Goal: Find specific page/section: Locate a particular part of the current website

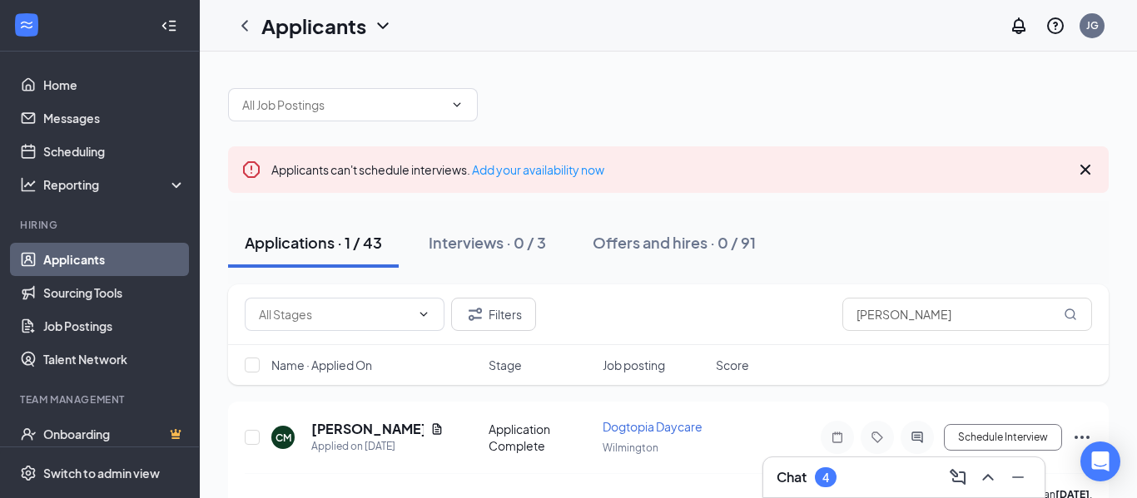
click at [845, 477] on div "Chat 4" at bounding box center [903, 477] width 255 height 27
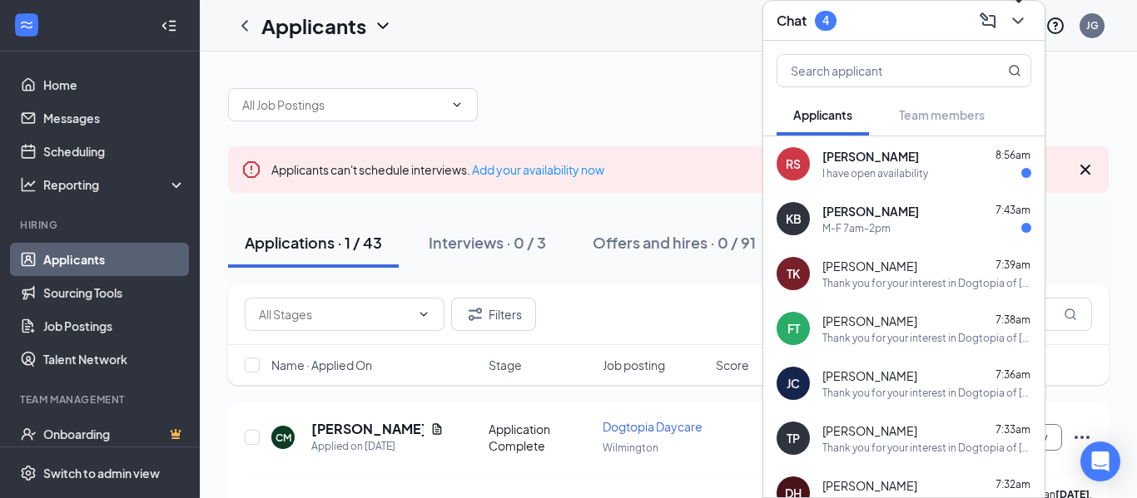
click at [1024, 14] on icon "ChevronDown" at bounding box center [1018, 21] width 20 height 20
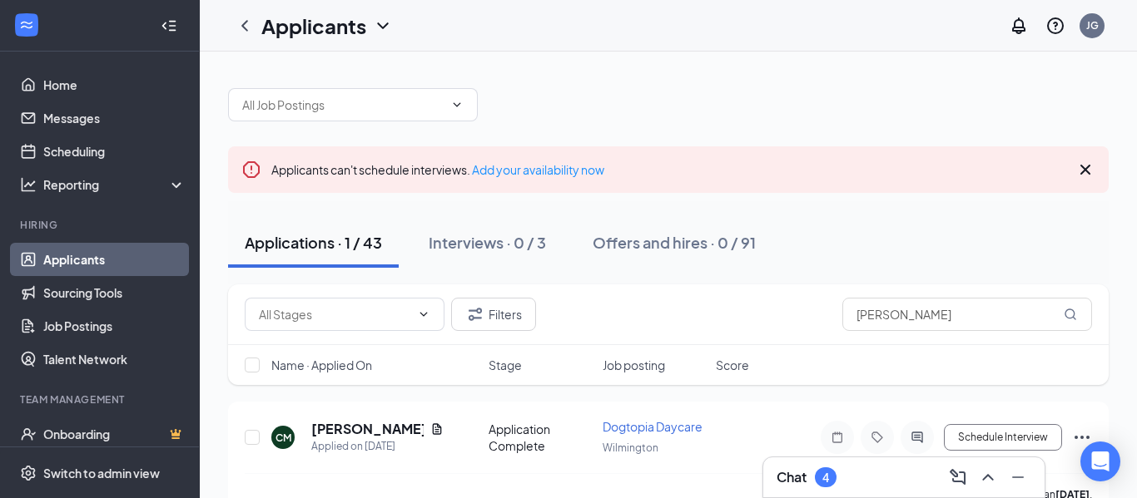
click at [650, 81] on div at bounding box center [668, 97] width 880 height 50
click at [649, 69] on div "Applicants can't schedule interviews. Add your availability now Applications · …" at bounding box center [668, 293] width 937 height 483
click at [904, 315] on input "[PERSON_NAME]" at bounding box center [967, 314] width 250 height 33
type input "c"
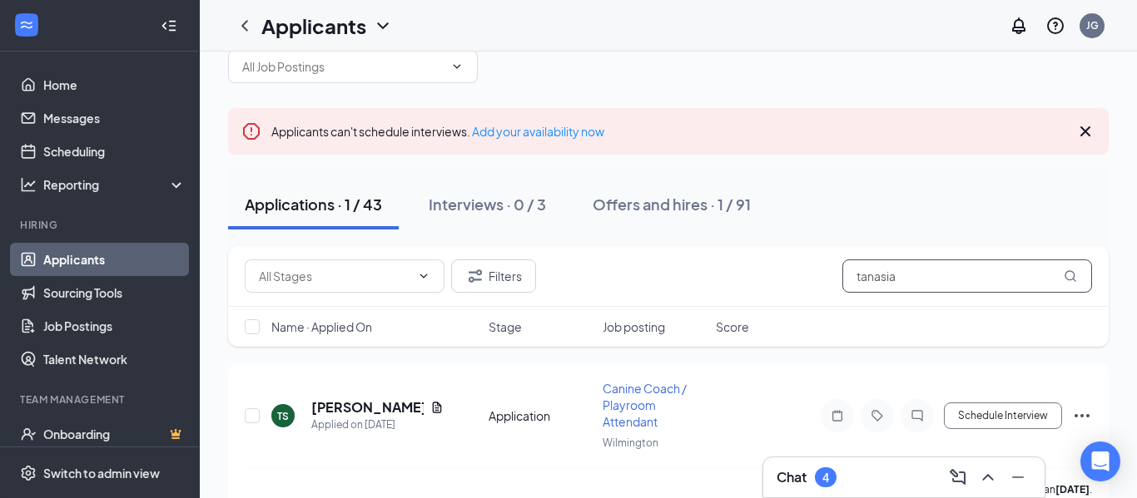
scroll to position [55, 0]
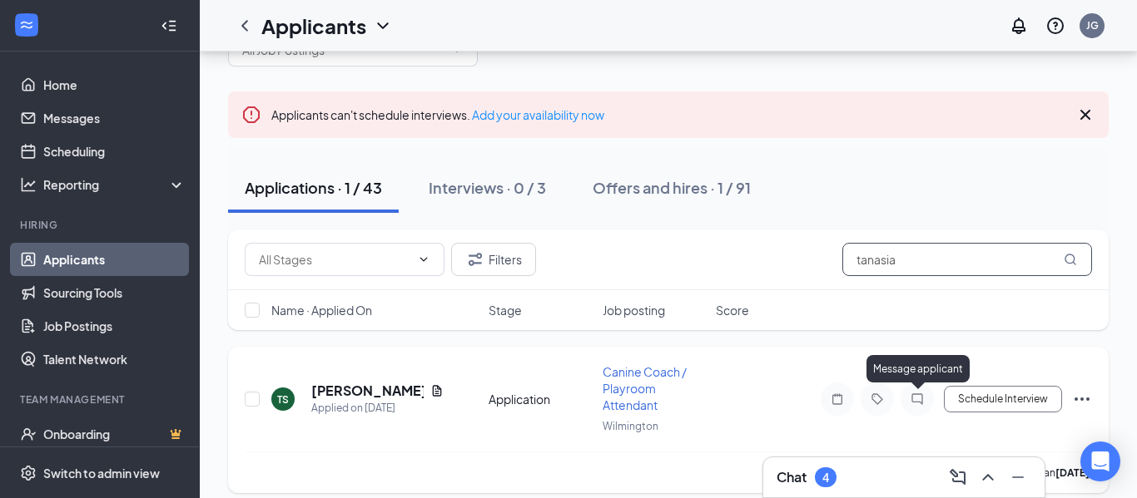
type input "tanasia"
click at [917, 402] on icon "ChatInactive" at bounding box center [916, 399] width 11 height 11
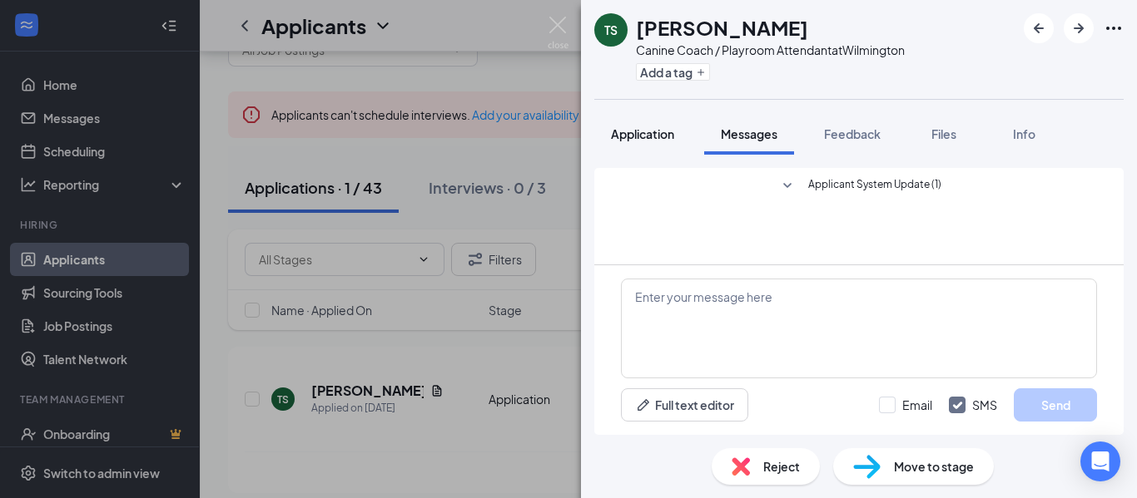
click at [620, 124] on button "Application" at bounding box center [642, 134] width 97 height 42
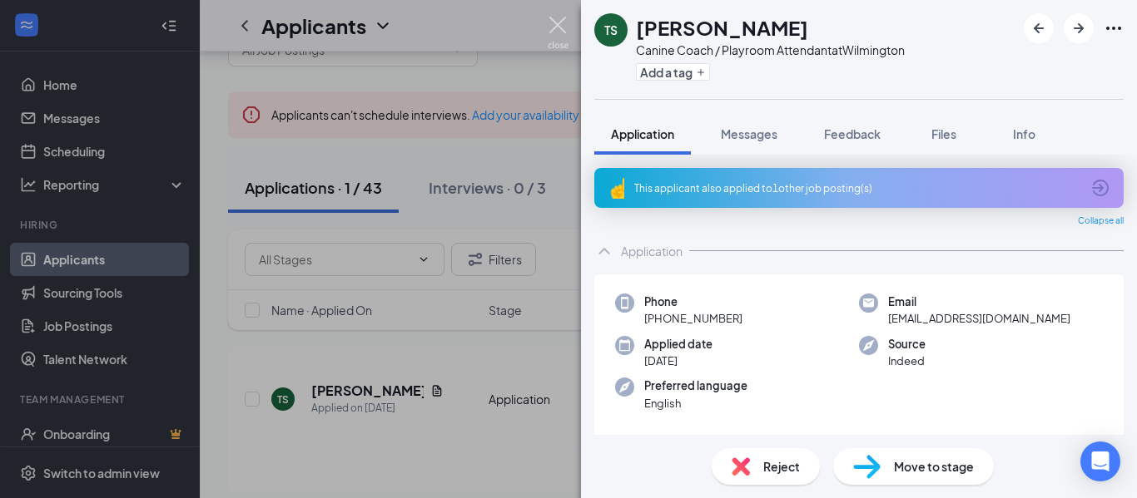
click at [559, 19] on img at bounding box center [558, 33] width 21 height 32
